Goal: Navigation & Orientation: Find specific page/section

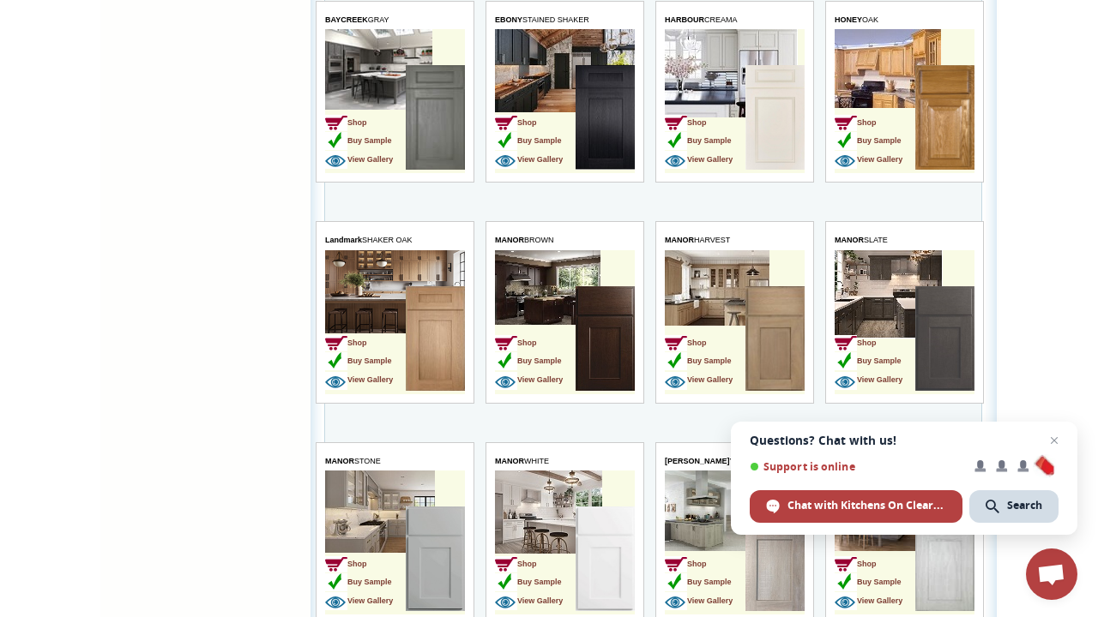
scroll to position [1728, 0]
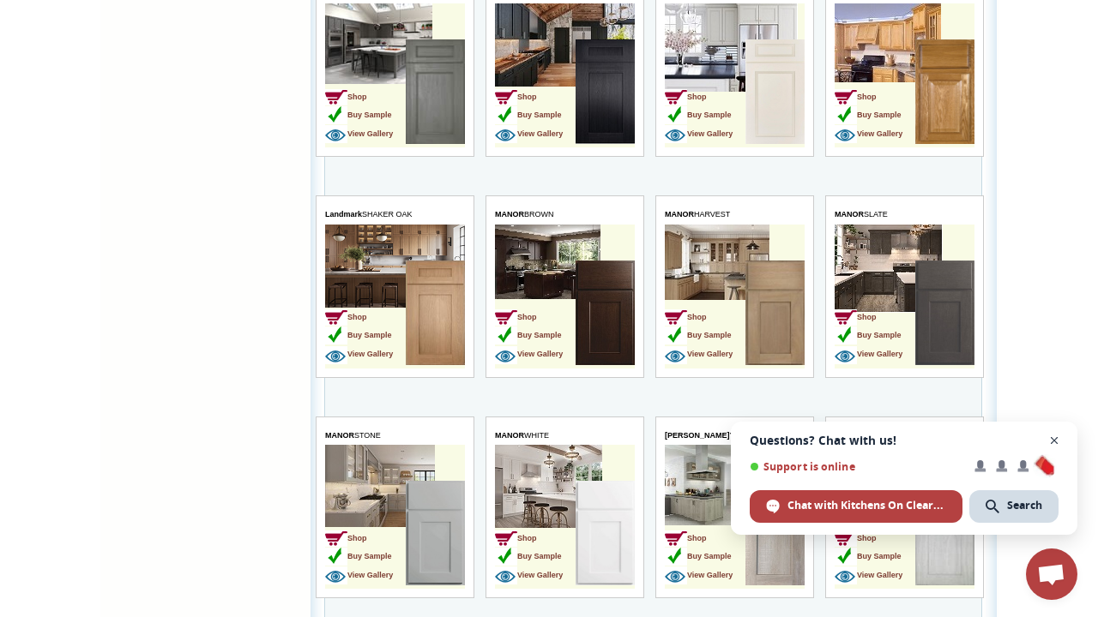
click at [1055, 439] on span "Close chat" at bounding box center [1054, 440] width 21 height 21
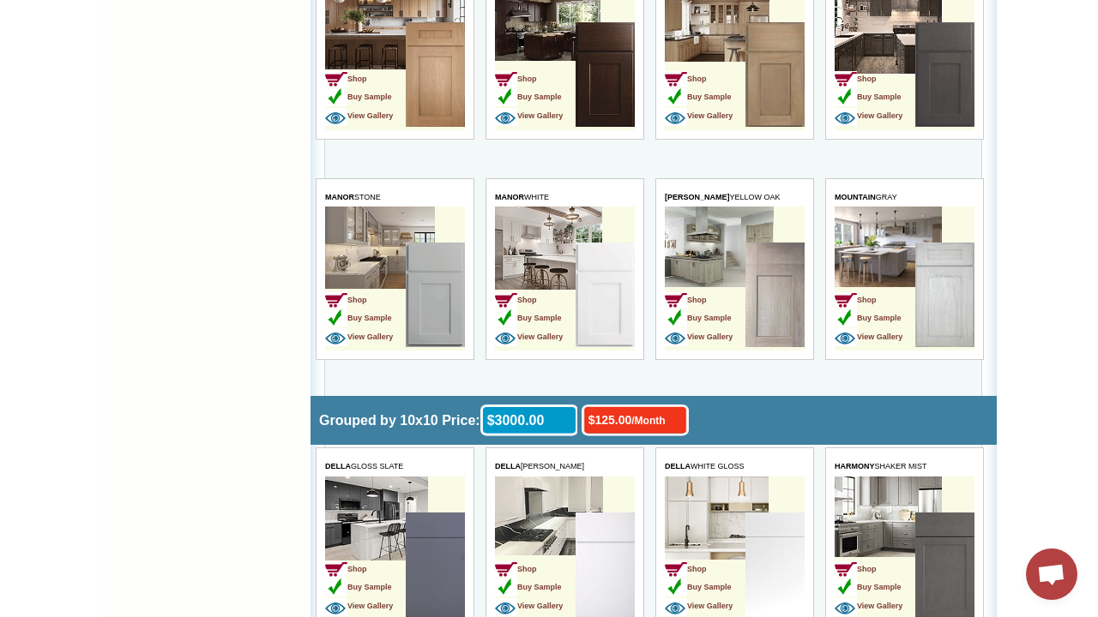
scroll to position [1967, 0]
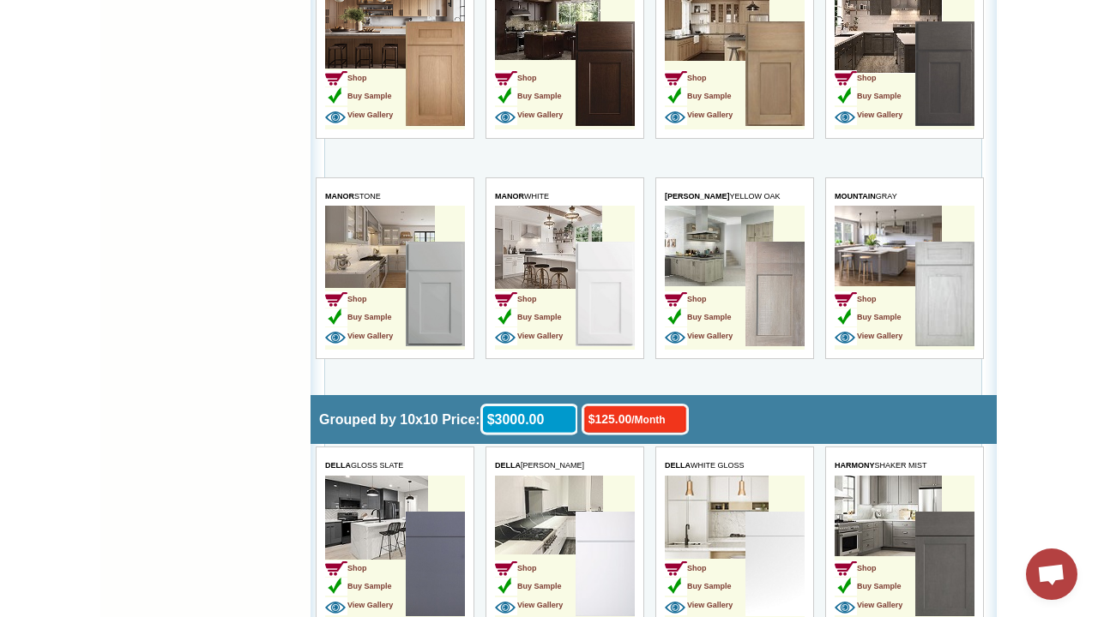
click at [720, 512] on td "Shop Buy Sample View Gallery" at bounding box center [704, 566] width 81 height 108
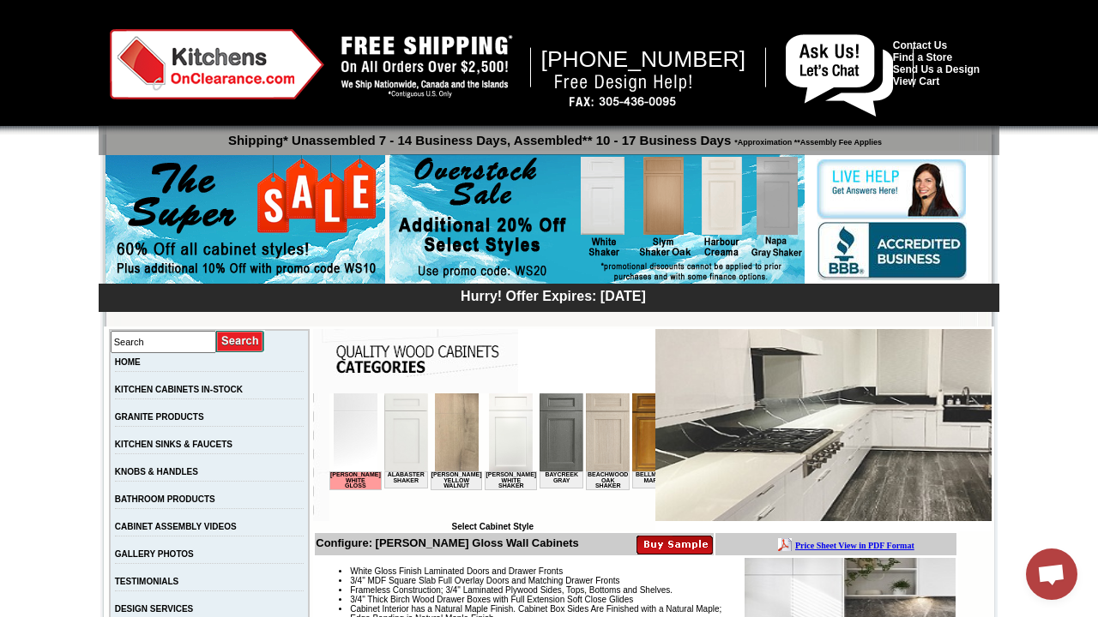
click at [359, 427] on img at bounding box center [356, 433] width 44 height 78
click at [181, 390] on link "KITCHEN CABINETS IN-STOCK" at bounding box center [179, 389] width 128 height 9
